Goal: Find contact information: Find contact information

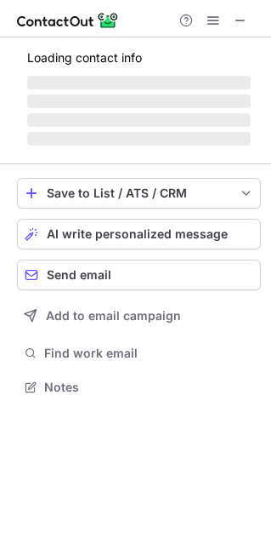
scroll to position [384, 271]
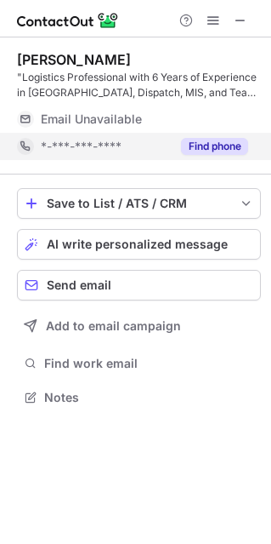
click at [205, 143] on button "Find phone" at bounding box center [214, 146] width 67 height 17
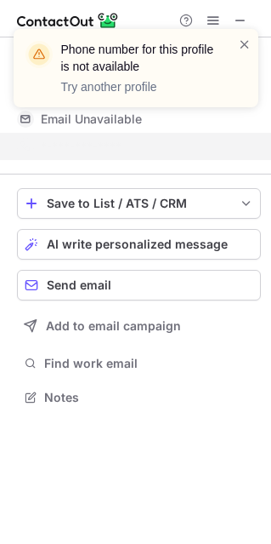
click at [244, 22] on div "Phone number for this profile is not available Try another profile" at bounding box center [136, 75] width 272 height 126
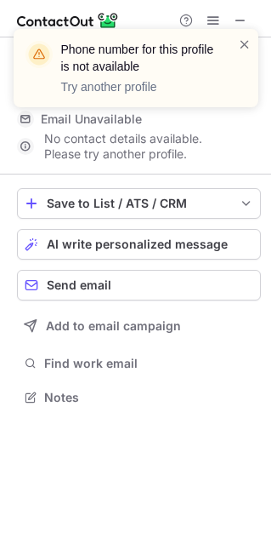
click at [241, 17] on div "Phone number for this profile is not available Try another profile" at bounding box center [136, 75] width 272 height 126
click at [244, 43] on span at bounding box center [245, 44] width 14 height 17
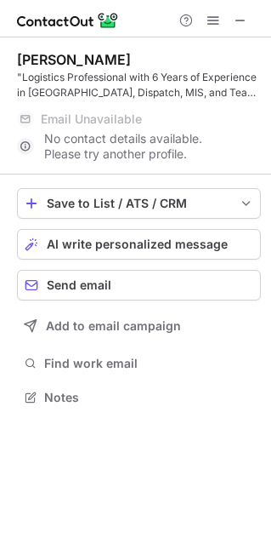
click at [242, 26] on div "Phone number for this profile is not available Try another profile" at bounding box center [136, 75] width 272 height 126
click at [241, 20] on span at bounding box center [241, 21] width 14 height 14
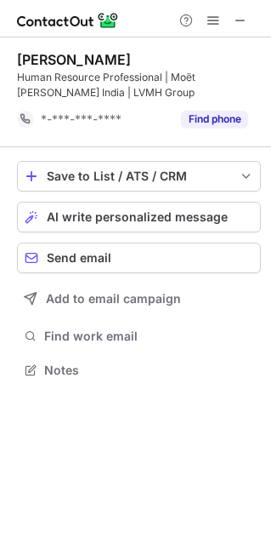
scroll to position [357, 271]
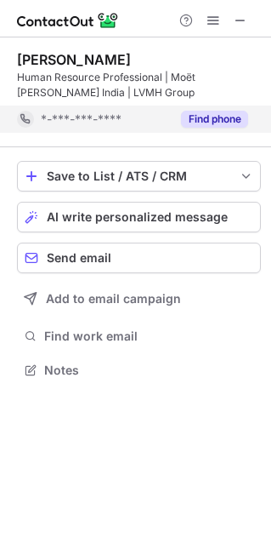
click at [225, 113] on button "Find phone" at bounding box center [214, 119] width 67 height 17
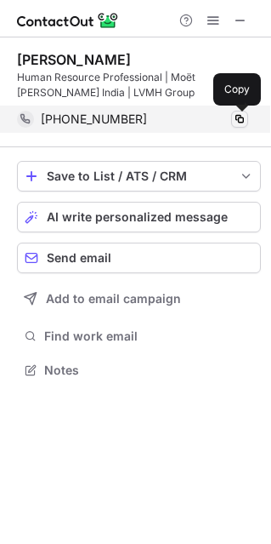
click at [242, 116] on span at bounding box center [240, 119] width 14 height 14
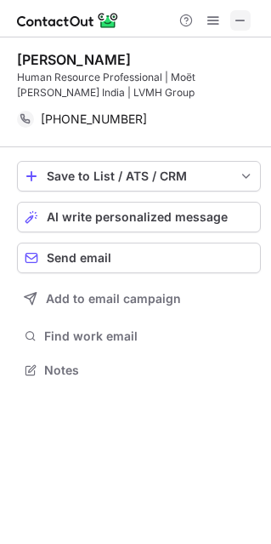
click at [247, 23] on span at bounding box center [241, 21] width 14 height 14
